Goal: Task Accomplishment & Management: Manage account settings

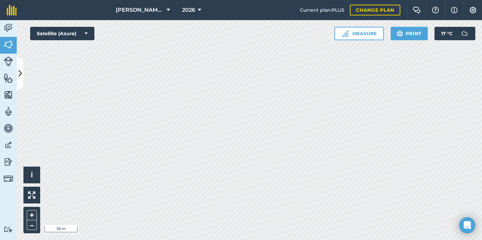
click at [22, 70] on icon at bounding box center [20, 74] width 4 height 12
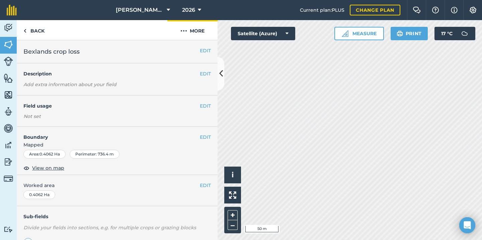
click at [180, 32] on button "More" at bounding box center [193, 30] width 50 height 20
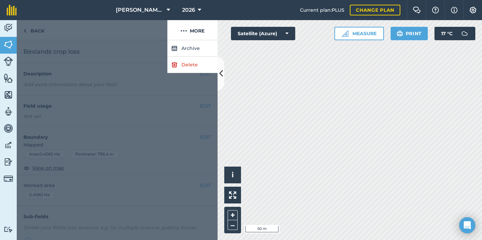
click at [183, 65] on link "Delete" at bounding box center [193, 65] width 50 height 16
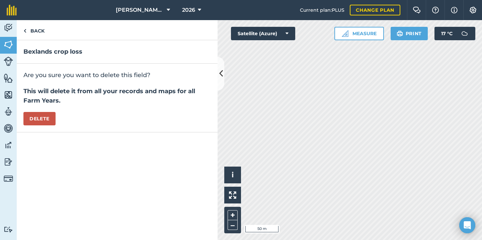
click at [43, 118] on button "Delete" at bounding box center [39, 118] width 32 height 13
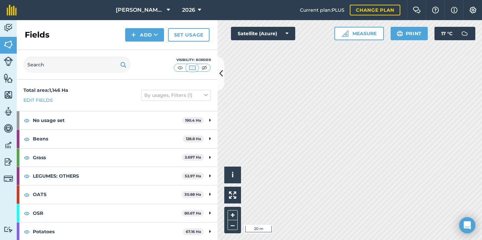
click at [205, 66] on img at bounding box center [204, 67] width 8 height 7
click at [10, 81] on img at bounding box center [8, 78] width 9 height 10
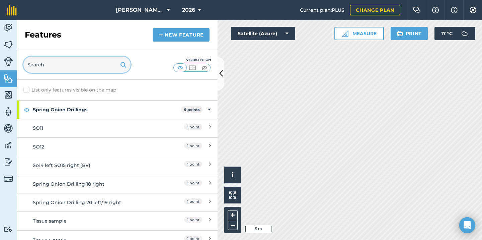
click at [77, 65] on input "text" at bounding box center [76, 65] width 107 height 16
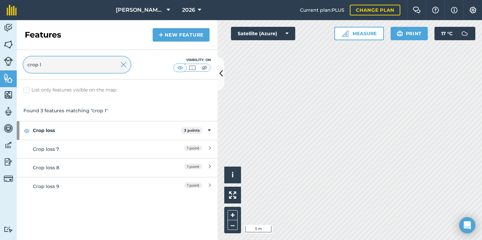
type input "crop l"
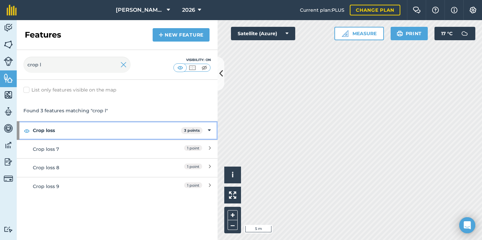
click at [205, 129] on div "Crop loss 3 points" at bounding box center [117, 130] width 201 height 18
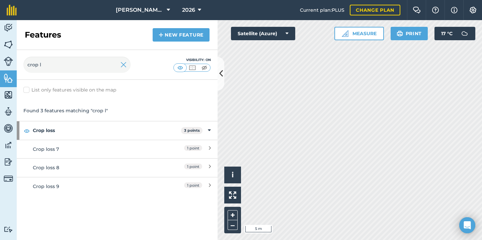
click at [213, 150] on link "Crop loss 7 1 point" at bounding box center [117, 149] width 201 height 18
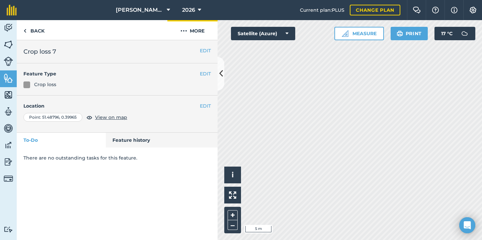
click at [202, 35] on button "More" at bounding box center [193, 30] width 50 height 20
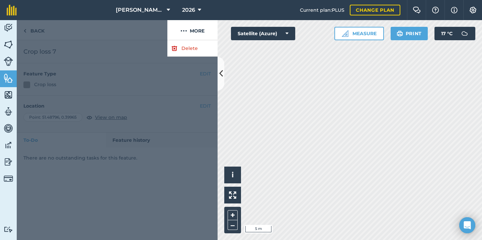
click at [200, 49] on link "Delete" at bounding box center [193, 48] width 50 height 16
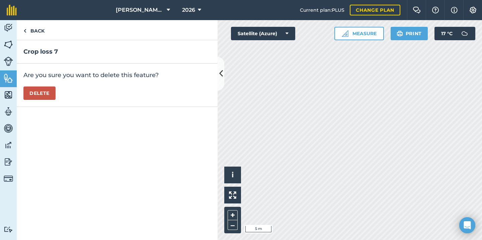
click at [48, 92] on button "Delete" at bounding box center [39, 92] width 32 height 13
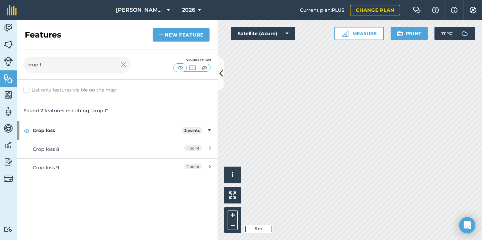
click at [209, 143] on link "Crop loss 8 1 point" at bounding box center [117, 149] width 201 height 18
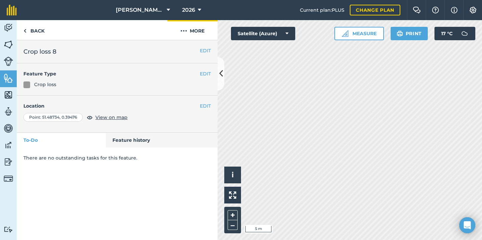
click at [198, 30] on button "More" at bounding box center [193, 30] width 50 height 20
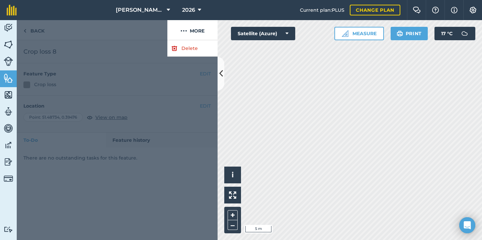
click at [192, 45] on link "Delete" at bounding box center [193, 48] width 50 height 16
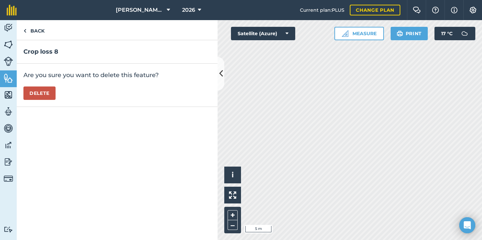
click at [49, 88] on button "Delete" at bounding box center [39, 92] width 32 height 13
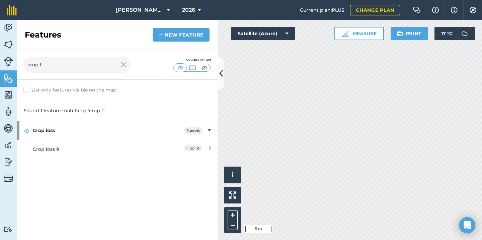
click at [193, 149] on span "1 point" at bounding box center [193, 148] width 18 height 6
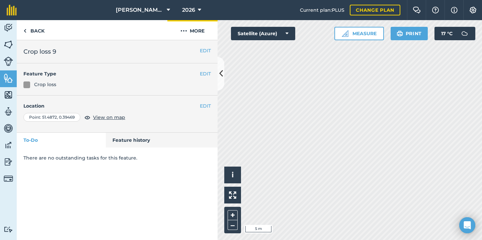
click at [199, 31] on button "More" at bounding box center [193, 30] width 50 height 20
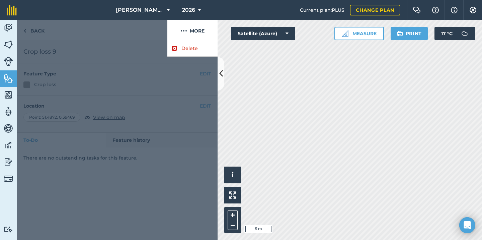
click at [199, 46] on link "Delete" at bounding box center [193, 48] width 50 height 16
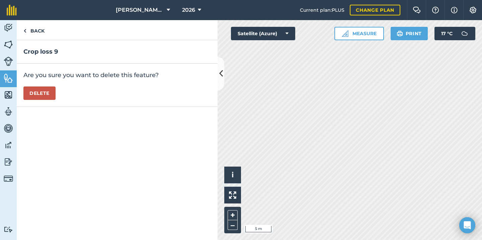
click at [22, 95] on div "Are you sure you want to delete this feature? [GEOGRAPHIC_DATA]" at bounding box center [117, 85] width 201 height 43
click at [41, 95] on button "Delete" at bounding box center [39, 92] width 32 height 13
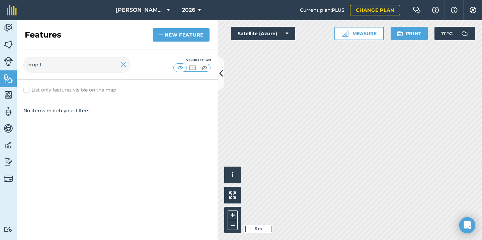
click at [7, 45] on img at bounding box center [8, 45] width 9 height 10
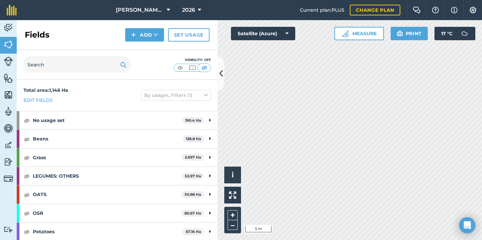
click at [178, 67] on img at bounding box center [180, 67] width 8 height 7
click at [221, 73] on icon at bounding box center [221, 74] width 4 height 12
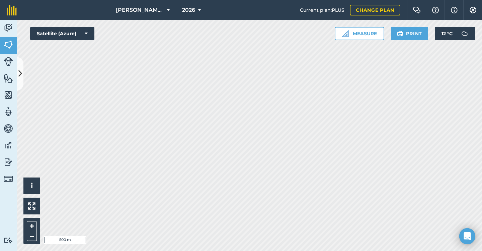
click at [17, 69] on button at bounding box center [20, 74] width 7 height 34
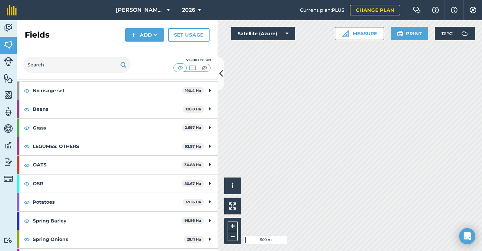
scroll to position [30, 0]
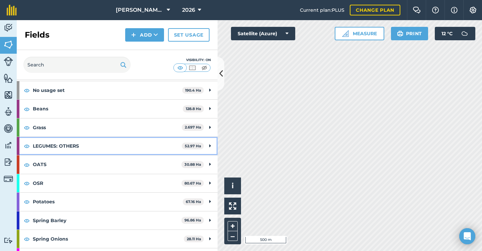
click at [138, 146] on strong "LEGUMES: OTHERS" at bounding box center [107, 146] width 149 height 18
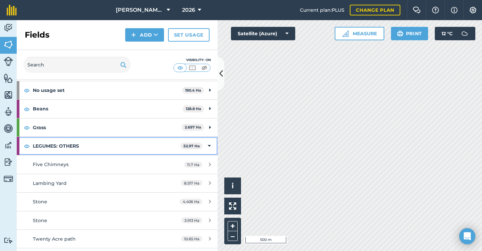
click at [138, 146] on strong "LEGUMES: OTHERS" at bounding box center [107, 146] width 148 height 18
